Goal: Information Seeking & Learning: Learn about a topic

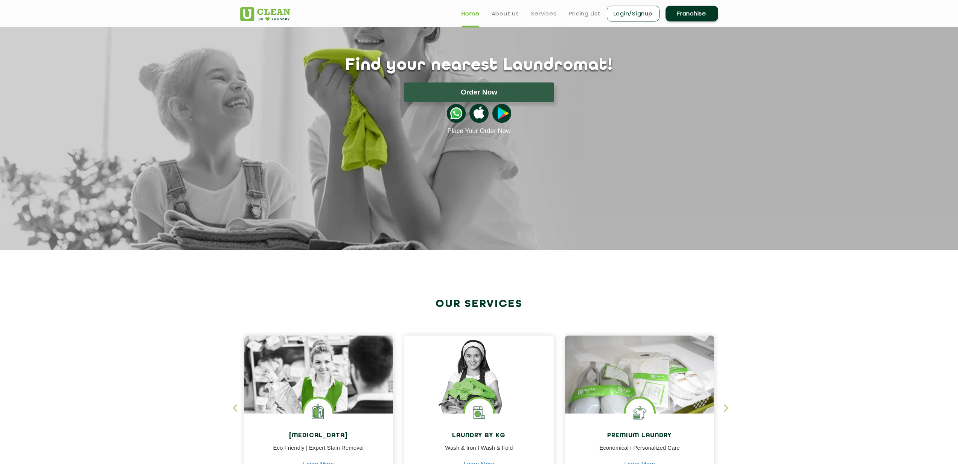
scroll to position [156, 0]
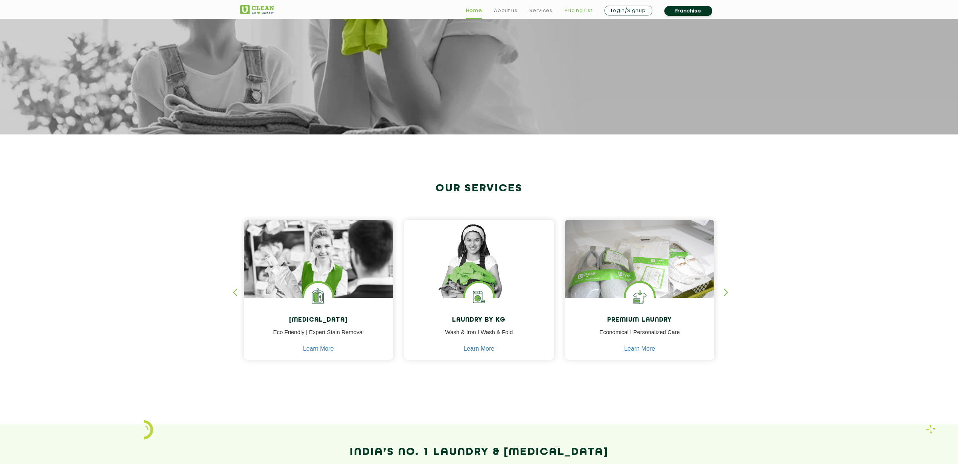
click at [583, 8] on link "Pricing List" at bounding box center [579, 10] width 28 height 9
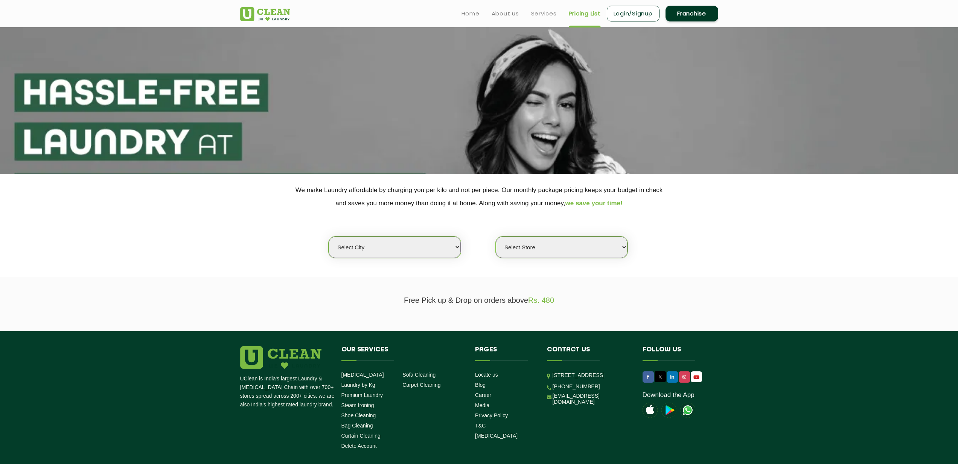
click at [445, 240] on select "Select city [GEOGRAPHIC_DATA] [GEOGRAPHIC_DATA] [GEOGRAPHIC_DATA] [GEOGRAPHIC_D…" at bounding box center [395, 246] width 132 height 21
select select "5"
click at [329, 236] on select "Select city [GEOGRAPHIC_DATA] [GEOGRAPHIC_DATA] [GEOGRAPHIC_DATA] [GEOGRAPHIC_D…" at bounding box center [395, 246] width 132 height 21
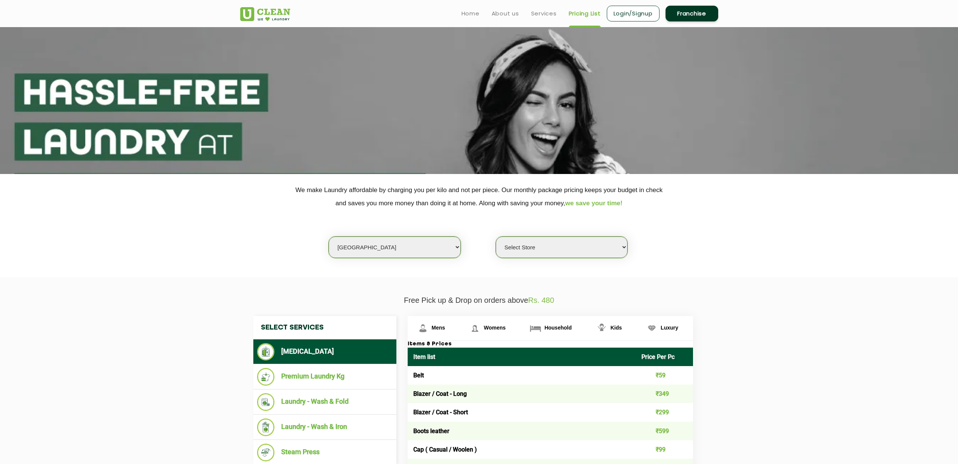
click at [541, 247] on select "Select Store UClean Narsingi UClean Nizampet UClean Sangareddy UClean Gachibowl…" at bounding box center [562, 246] width 132 height 21
select select "619"
click at [496, 236] on select "Select Store UClean Narsingi UClean Nizampet UClean Sangareddy UClean Gachibowl…" at bounding box center [562, 246] width 132 height 21
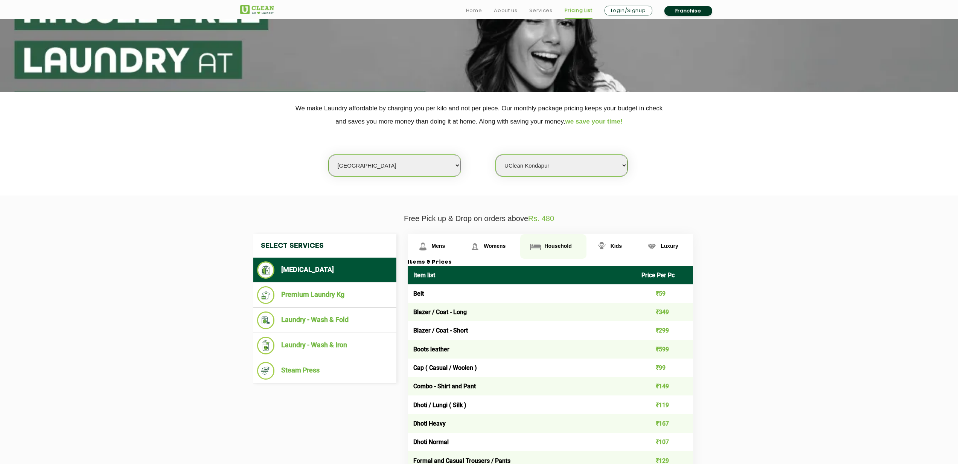
scroll to position [229, 0]
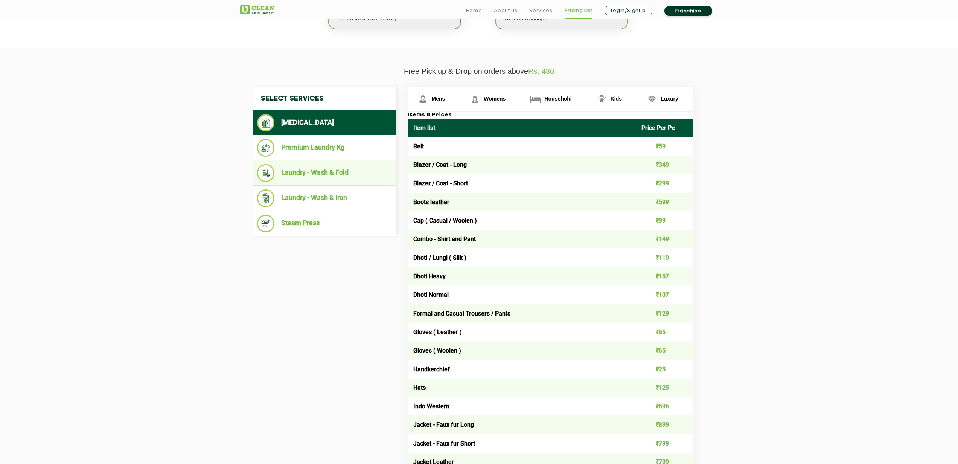
click at [335, 169] on li "Laundry - Wash & Fold" at bounding box center [325, 173] width 136 height 18
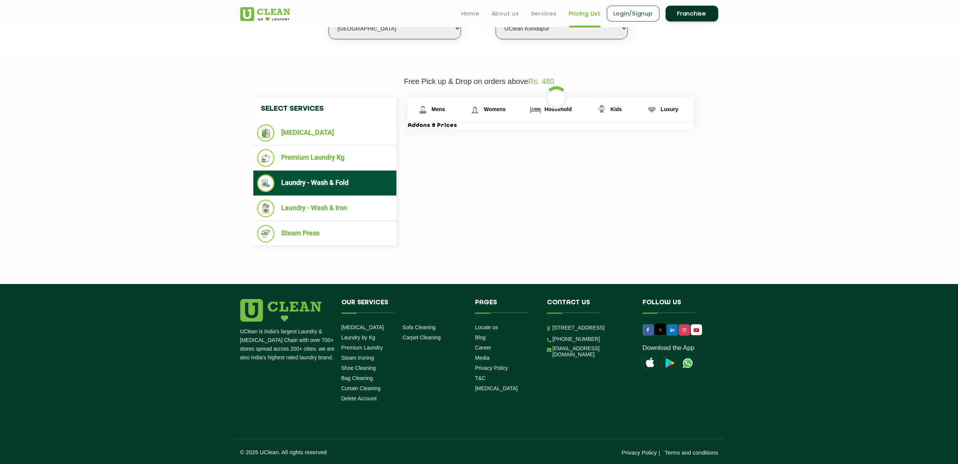
scroll to position [219, 0]
